Goal: Transaction & Acquisition: Obtain resource

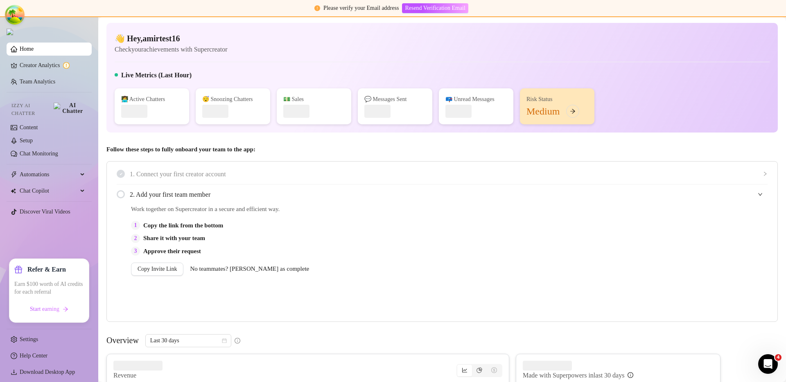
click at [374, 203] on div "2. Add your first team member" at bounding box center [442, 195] width 651 height 20
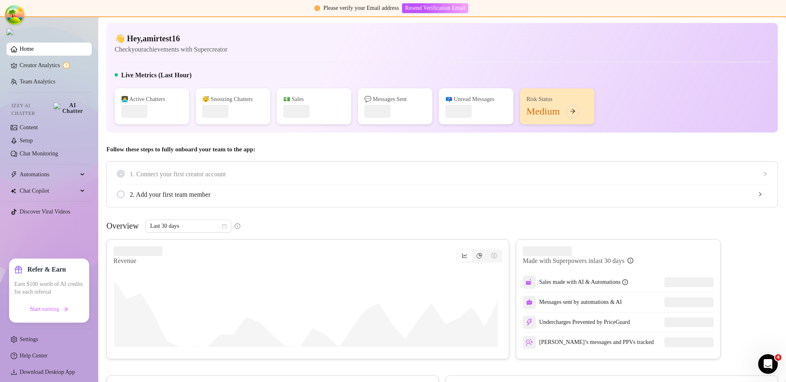
click at [376, 198] on span "2. Add your first team member" at bounding box center [448, 194] width 637 height 10
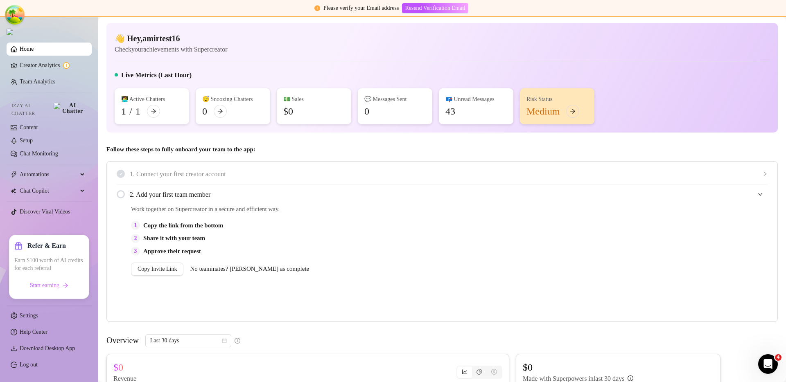
click at [34, 52] on link "Home" at bounding box center [27, 49] width 14 height 6
click at [355, 162] on div "1. Connect your first creator account 2. Add your first team member Work togeth…" at bounding box center [441, 241] width 671 height 161
click at [381, 236] on div "2 Share it with your team" at bounding box center [357, 239] width 452 height 10
click at [392, 167] on div "1. Connect your first creator account" at bounding box center [442, 174] width 651 height 20
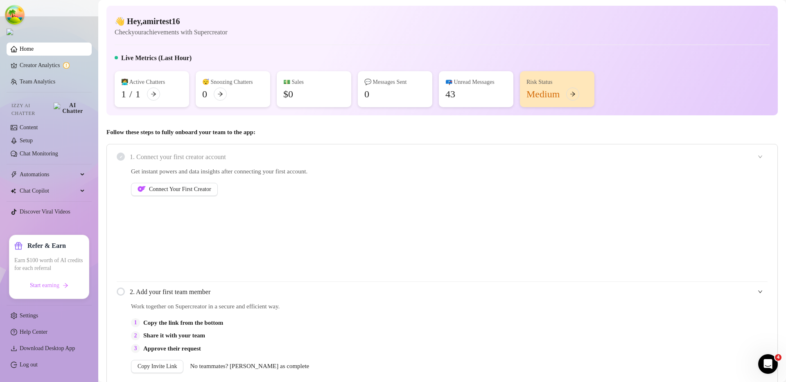
click at [165, 252] on div "Get instant powers and data insights after connecting your first account. Conne…" at bounding box center [357, 224] width 452 height 115
click at [41, 43] on ul "Home Creator Analytics Team Analytics Izzy AI Chatter Content Setup Chat Monito…" at bounding box center [49, 135] width 85 height 193
click at [34, 52] on link "Home" at bounding box center [27, 49] width 14 height 6
click at [41, 81] on link "Team Analytics" at bounding box center [38, 82] width 36 height 6
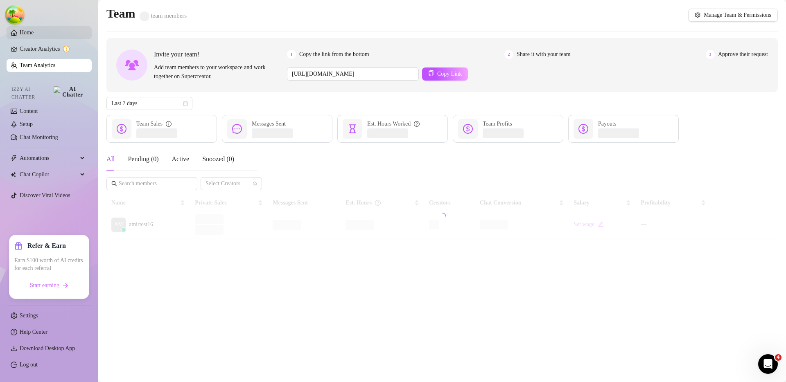
click at [34, 36] on link "Home" at bounding box center [27, 32] width 14 height 6
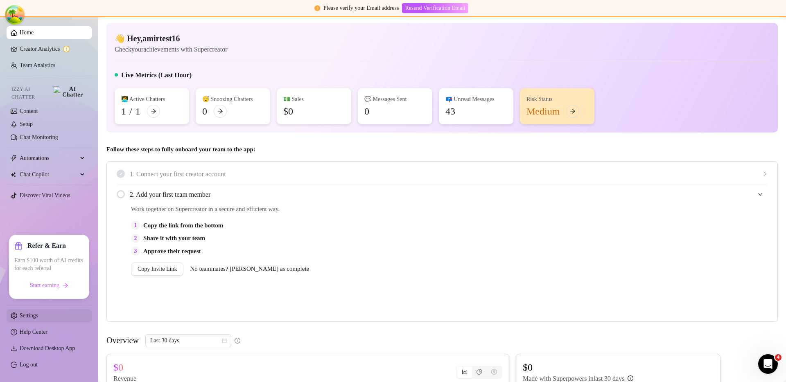
click at [38, 319] on link "Settings" at bounding box center [29, 316] width 18 height 6
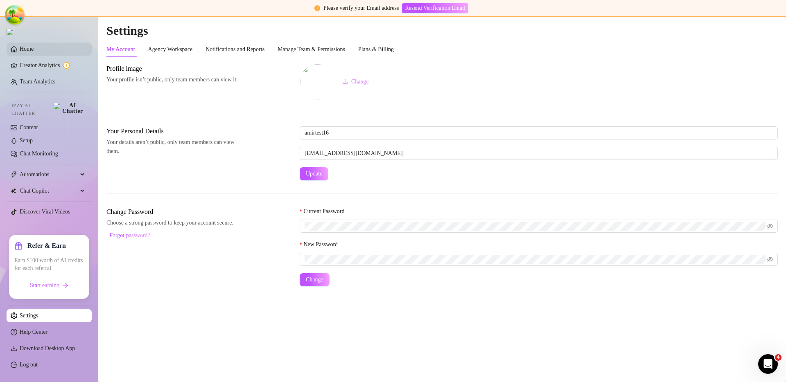
click at [30, 47] on link "Home" at bounding box center [27, 49] width 14 height 6
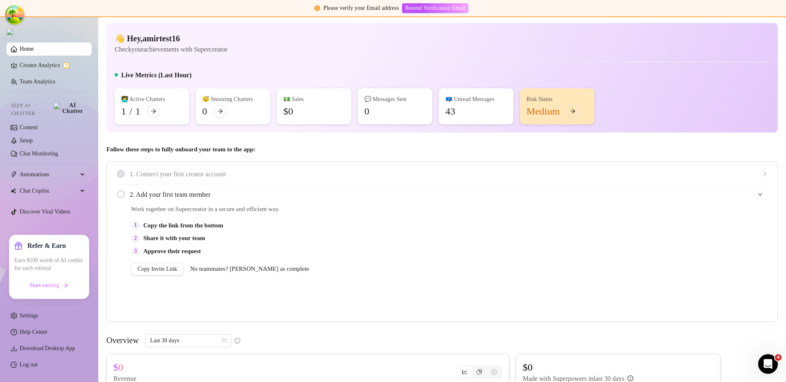
click at [399, 164] on div "1. Connect your first creator account" at bounding box center [442, 174] width 651 height 20
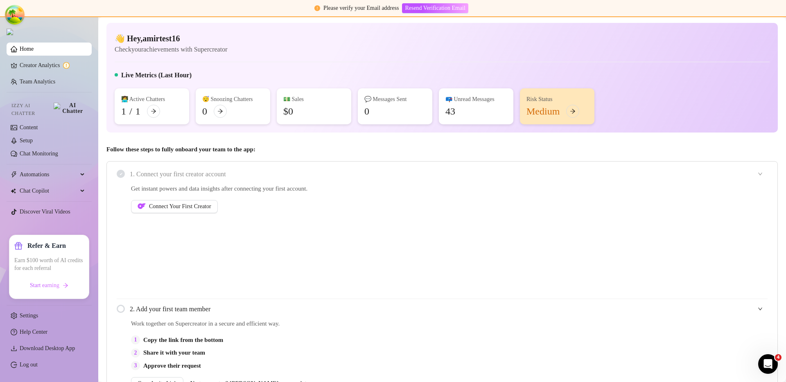
click at [403, 156] on div "Follow these steps to fully onboard your team to the app: 1. Connect your first…" at bounding box center [441, 291] width 671 height 292
click at [401, 176] on span "1. Connect your first creator account" at bounding box center [448, 174] width 637 height 10
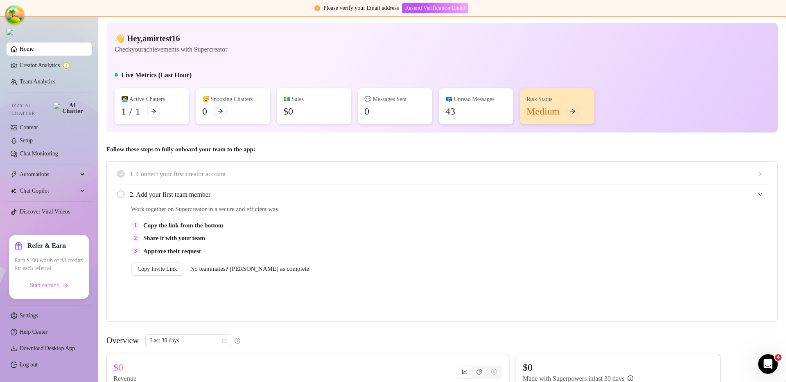
click at [611, 63] on div "👋 Hey, amirtest16 Check your achievements with Supercreator Live Metrics (Last …" at bounding box center [441, 78] width 671 height 110
click at [238, 306] on div "Work together on Supercreator in a secure and efficient way. 1 Copy the link fr…" at bounding box center [357, 262] width 452 height 115
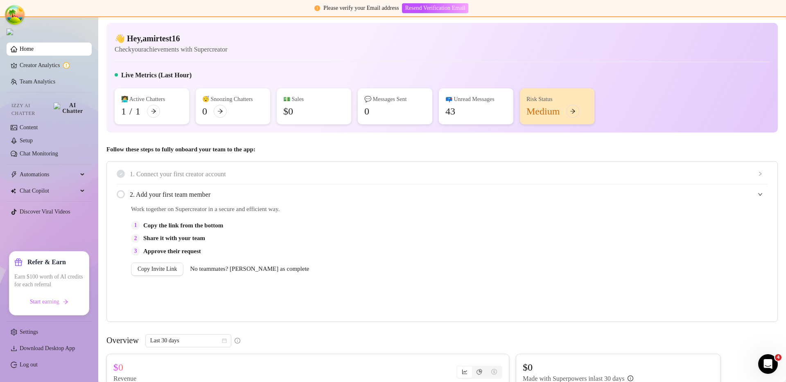
click at [464, 181] on div "1. Connect your first creator account" at bounding box center [442, 174] width 651 height 20
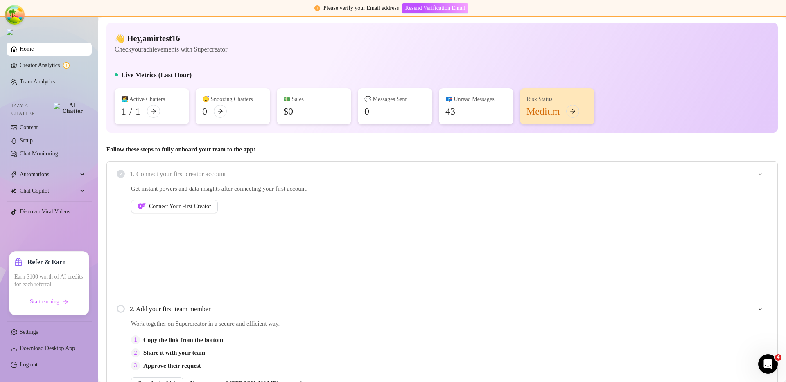
click at [380, 185] on span "Get instant powers and data insights after connecting your first account." at bounding box center [357, 189] width 452 height 10
click at [380, 172] on span "1. Connect your first creator account" at bounding box center [448, 174] width 637 height 10
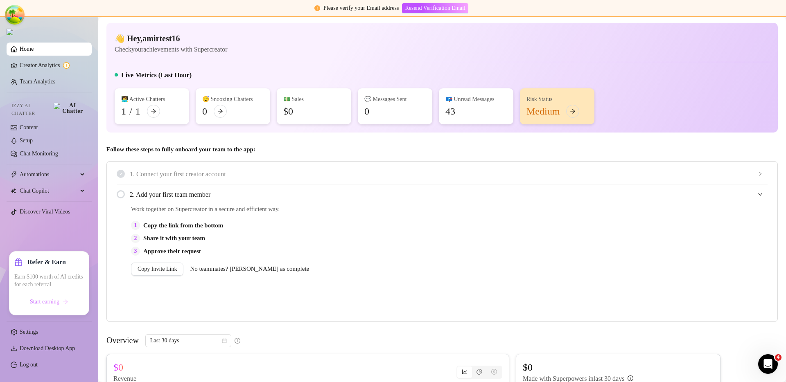
click at [41, 303] on span "Start earning" at bounding box center [44, 302] width 29 height 7
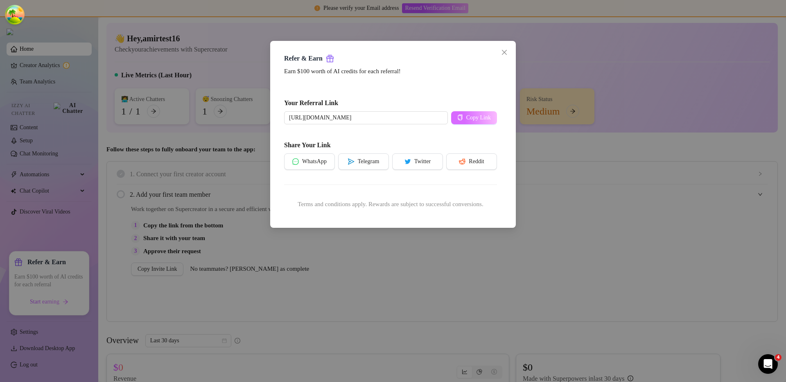
click at [466, 118] on span "Copy Link" at bounding box center [478, 118] width 25 height 7
drag, startPoint x: 419, startPoint y: 119, endPoint x: 520, endPoint y: 111, distance: 100.9
click at [520, 111] on div "Refer & Earn Earn $100 worth of AI credits for each referral! Your Referral Lin…" at bounding box center [393, 191] width 786 height 382
click at [437, 115] on input "[URL][DOMAIN_NAME]" at bounding box center [366, 117] width 164 height 13
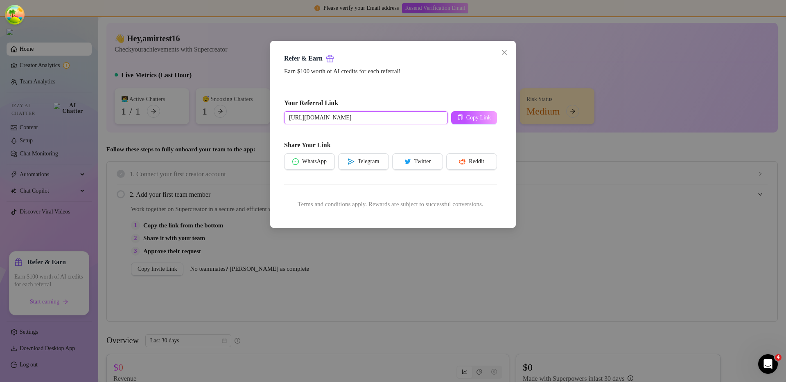
scroll to position [0, 0]
drag, startPoint x: 425, startPoint y: 117, endPoint x: 53, endPoint y: 87, distance: 373.5
click at [53, 87] on div "Refer & Earn Earn $100 worth of AI credits for each referral! Your Referral Lin…" at bounding box center [393, 191] width 786 height 382
click at [338, 113] on input "[URL][DOMAIN_NAME]" at bounding box center [366, 117] width 164 height 13
click at [36, 265] on div "Refer & Earn Earn $100 worth of AI credits for each referral! Your Referral Lin…" at bounding box center [393, 191] width 786 height 382
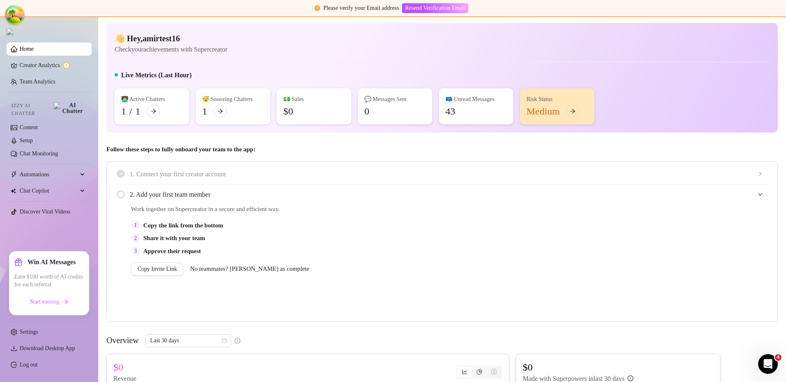
click at [60, 235] on ul "Home Creator Analytics Team Analytics Izzy AI Chatter Content Setup Chat Monito…" at bounding box center [49, 143] width 85 height 209
click at [54, 299] on span "Start earning" at bounding box center [44, 302] width 29 height 7
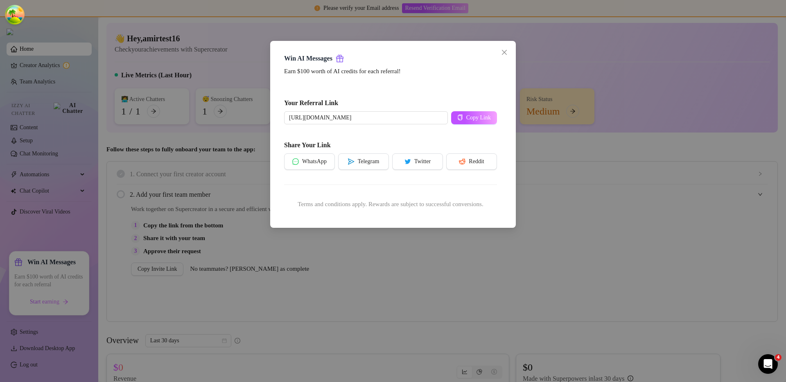
click at [151, 217] on div "Win AI Messages Earn $100 worth of AI credits for each referral! Your Referral …" at bounding box center [393, 191] width 786 height 382
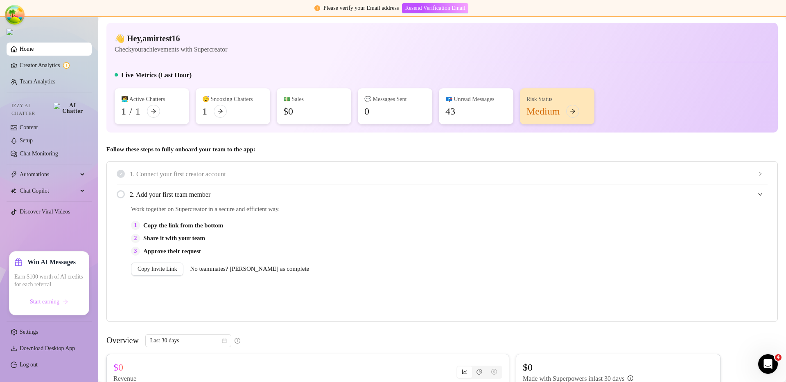
click at [49, 300] on span "Start earning" at bounding box center [44, 302] width 29 height 7
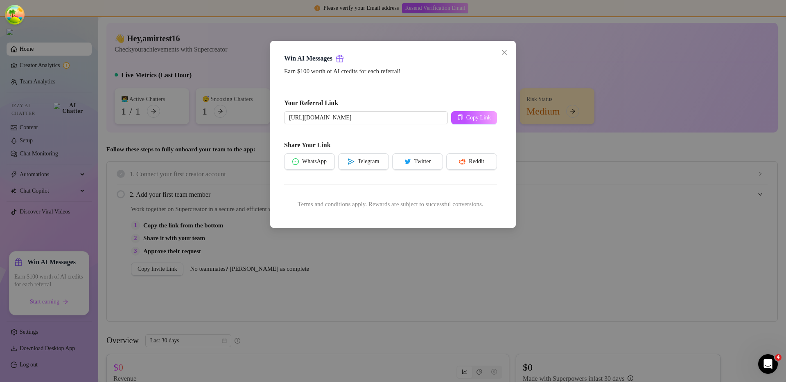
click at [67, 230] on div "Win AI Messages Earn $100 worth of AI credits for each referral! Your Referral …" at bounding box center [393, 191] width 786 height 382
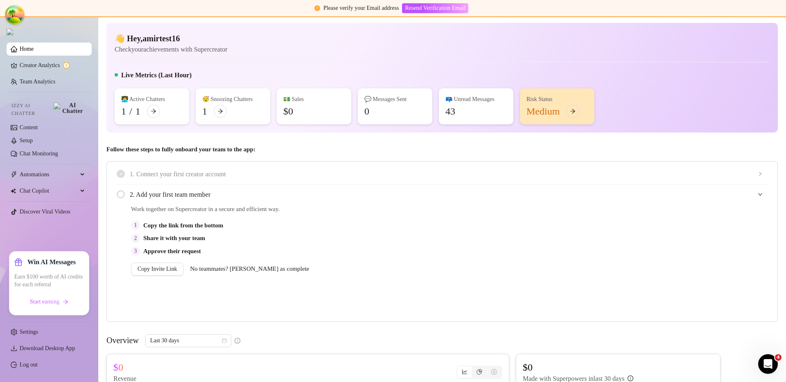
click at [483, 189] on span "2. Add your first team member" at bounding box center [448, 194] width 637 height 10
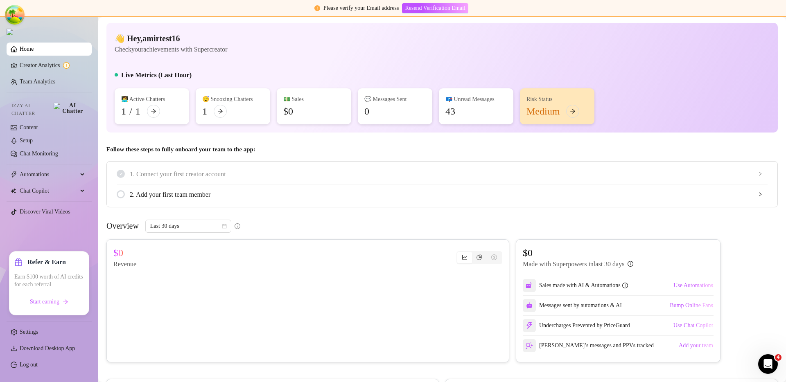
click at [55, 233] on ul "Home Creator Analytics Team Analytics Izzy AI Chatter Content Setup Chat Monito…" at bounding box center [49, 143] width 85 height 209
click at [69, 238] on ul "Home Creator Analytics Team Analytics Izzy AI Chatter Content Setup Chat Monito…" at bounding box center [49, 143] width 85 height 208
click at [337, 63] on div "👋 Hey, amirtest16 Check your achievements with Supercreator Live Metrics (Last …" at bounding box center [441, 78] width 671 height 110
